Goal: Information Seeking & Learning: Understand process/instructions

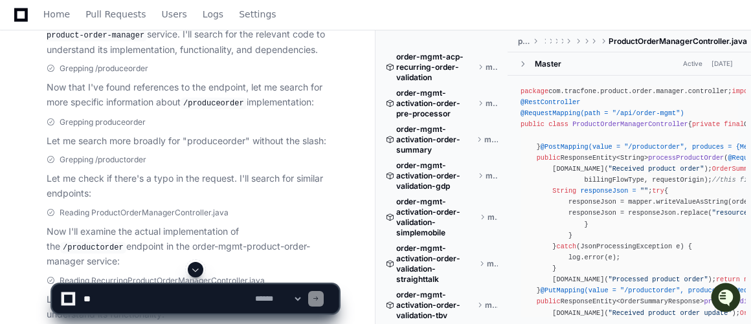
scroll to position [343, 0]
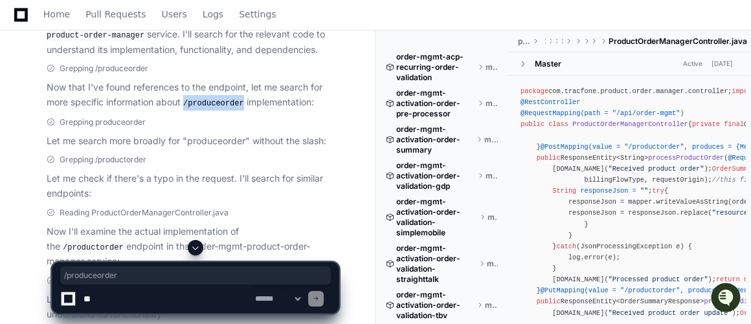
drag, startPoint x: 186, startPoint y: 99, endPoint x: 242, endPoint y: 100, distance: 55.7
click at [242, 100] on code "/produceorder" at bounding box center [214, 104] width 66 height 12
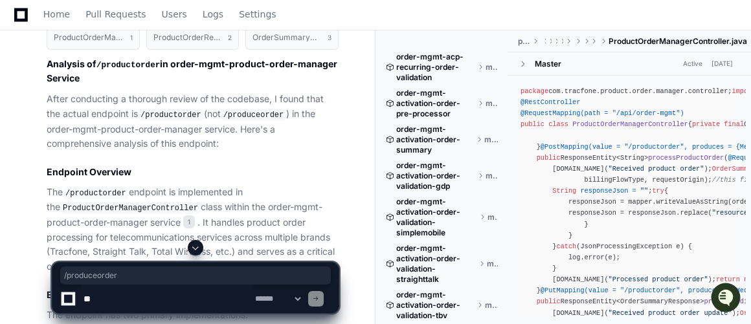
scroll to position [1111, 0]
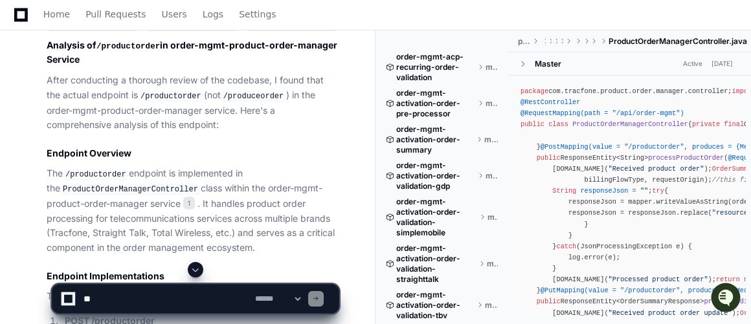
click at [103, 184] on code "ProductOrderManagerController" at bounding box center [130, 190] width 140 height 12
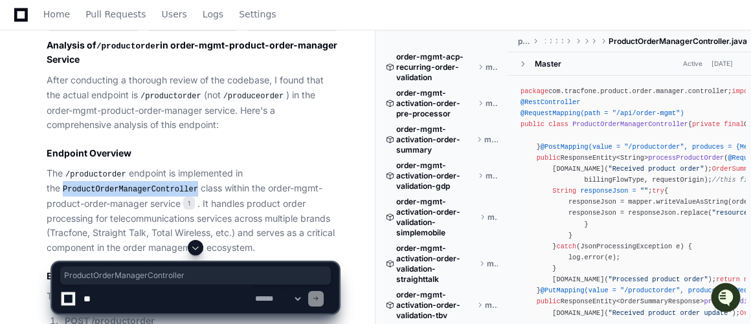
click at [103, 184] on code "ProductOrderManagerController" at bounding box center [130, 190] width 140 height 12
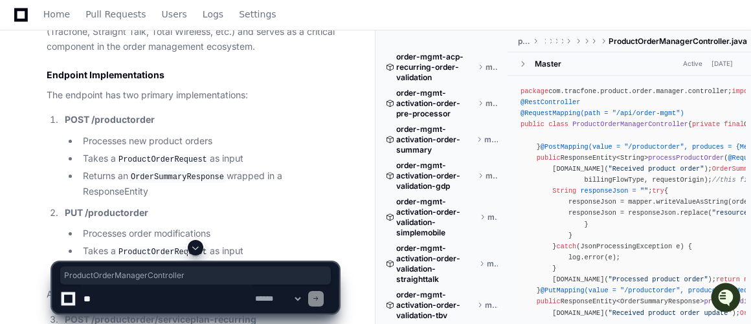
scroll to position [1313, 0]
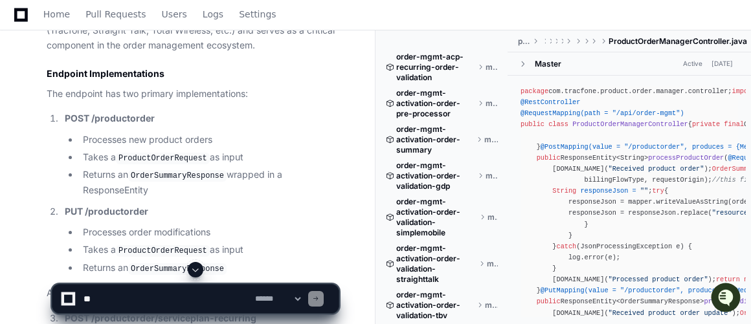
click at [144, 153] on code "ProductOrderRequest" at bounding box center [163, 159] width 94 height 12
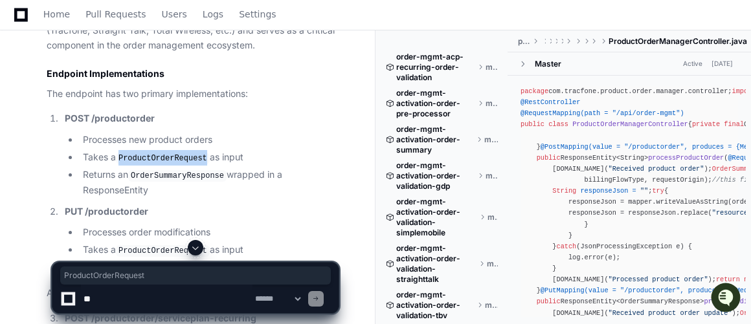
click at [144, 153] on code "ProductOrderRequest" at bounding box center [163, 159] width 94 height 12
click at [169, 170] on code "OrderSummaryResponse" at bounding box center [177, 176] width 98 height 12
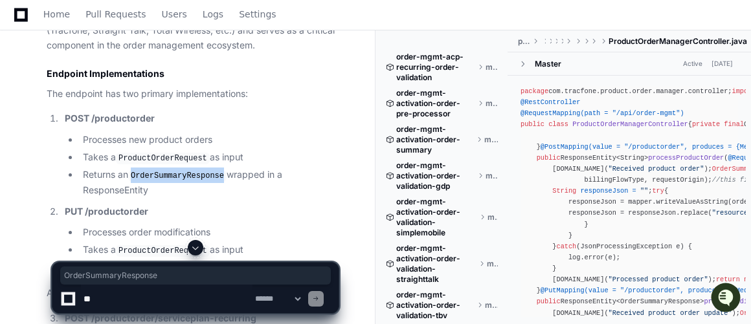
click at [169, 170] on code "OrderSummaryResponse" at bounding box center [177, 176] width 98 height 12
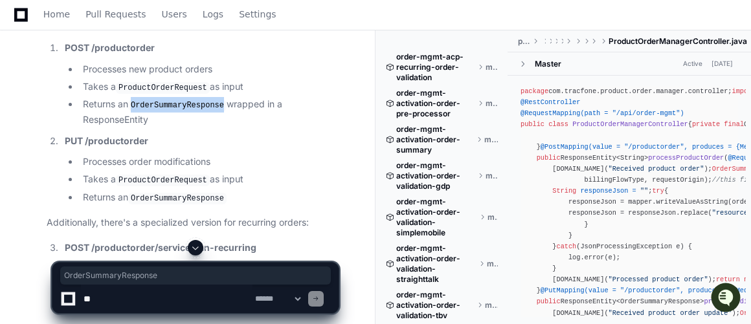
scroll to position [1384, 0]
click at [157, 175] on code "ProductOrderRequest" at bounding box center [163, 181] width 94 height 12
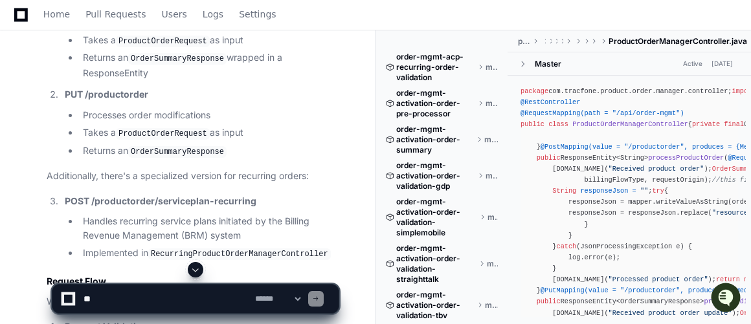
scroll to position [1432, 0]
click at [112, 194] on strong "POST /productorder/serviceplan-recurring" at bounding box center [161, 199] width 192 height 11
click at [189, 194] on strong "POST /productorder/serviceplan-recurring" at bounding box center [161, 199] width 192 height 11
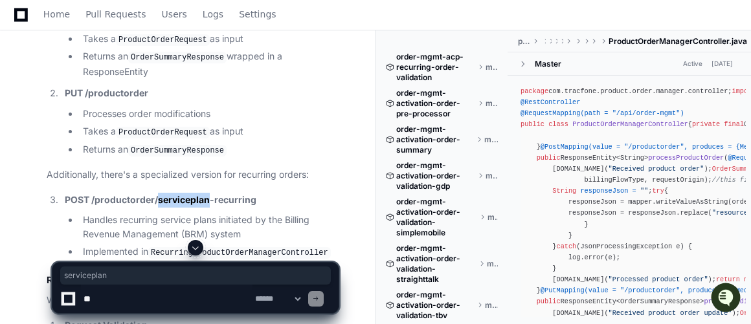
click at [189, 194] on strong "POST /productorder/serviceplan-recurring" at bounding box center [161, 199] width 192 height 11
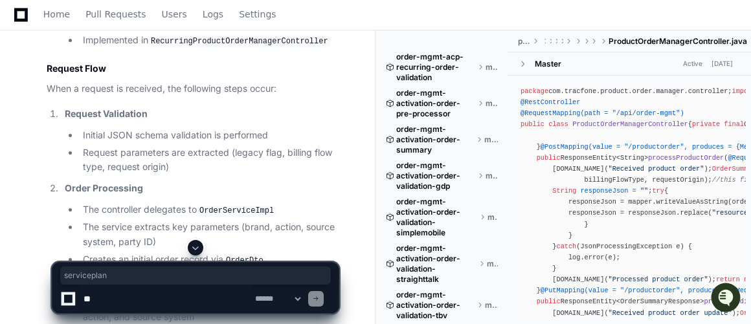
scroll to position [1662, 0]
